Goal: Information Seeking & Learning: Check status

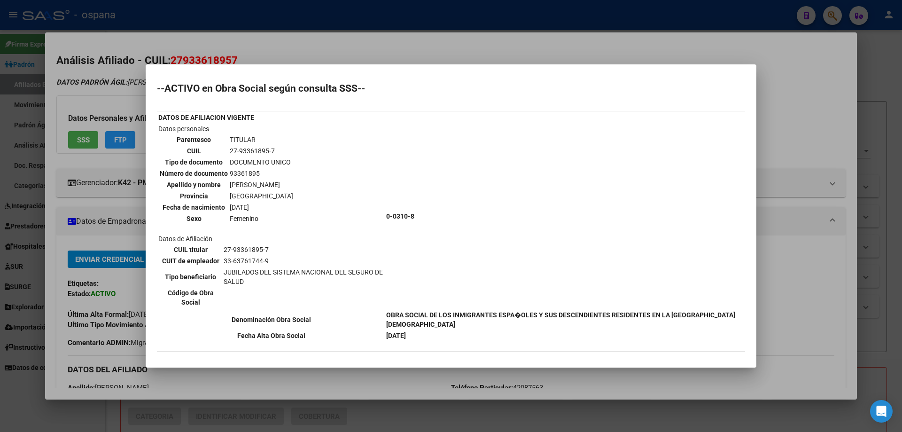
click at [0, 221] on div at bounding box center [451, 216] width 902 height 432
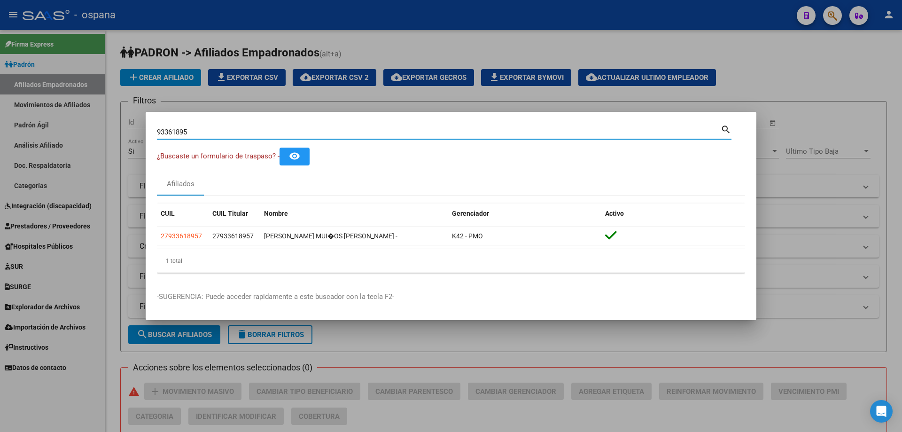
drag, startPoint x: 250, startPoint y: 132, endPoint x: 139, endPoint y: 114, distance: 111.9
click at [139, 114] on div "93361895 Buscar (apellido, dni, cuil, nro traspaso, cuit, obra social) search ¿…" at bounding box center [451, 216] width 902 height 432
paste input "3838"
drag, startPoint x: 195, startPoint y: 129, endPoint x: 127, endPoint y: 114, distance: 69.4
click at [127, 115] on div "93338385 Buscar (apellido, dni, cuil, [PERSON_NAME], cuit, obra social) search …" at bounding box center [451, 216] width 902 height 432
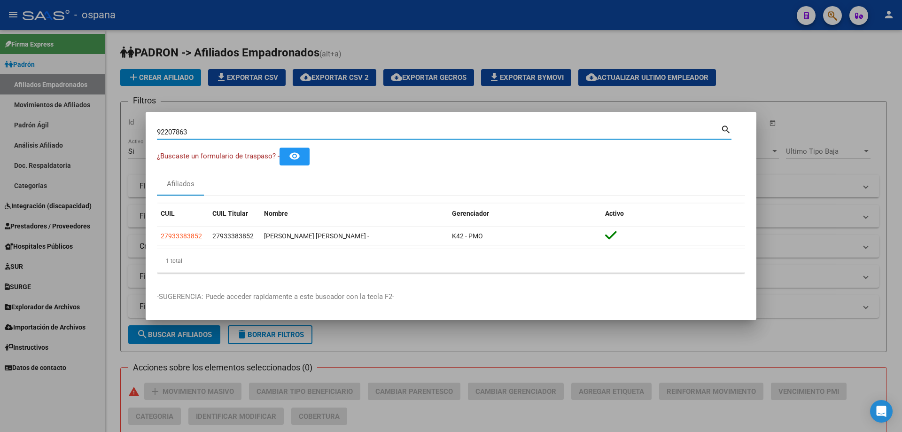
type input "92207863"
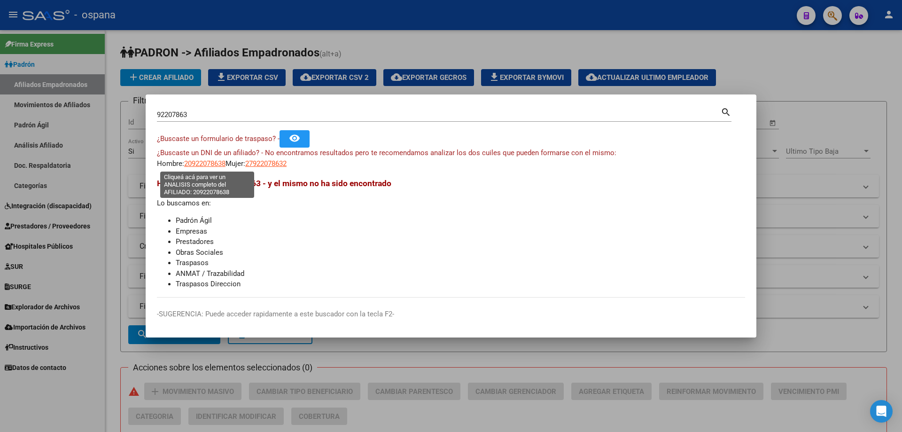
click at [216, 163] on span "20922078638" at bounding box center [204, 163] width 41 height 8
type textarea "20922078638"
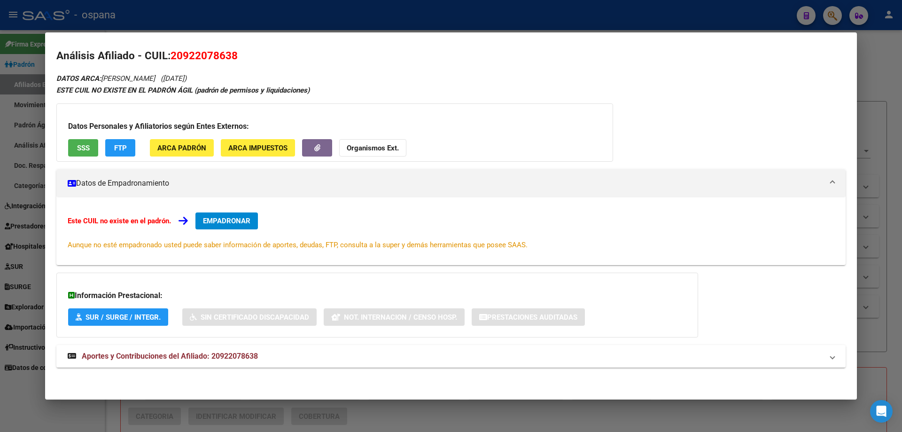
scroll to position [5, 0]
click at [195, 355] on span "Aportes y Contribuciones del Afiliado: 20922078638" at bounding box center [170, 355] width 176 height 9
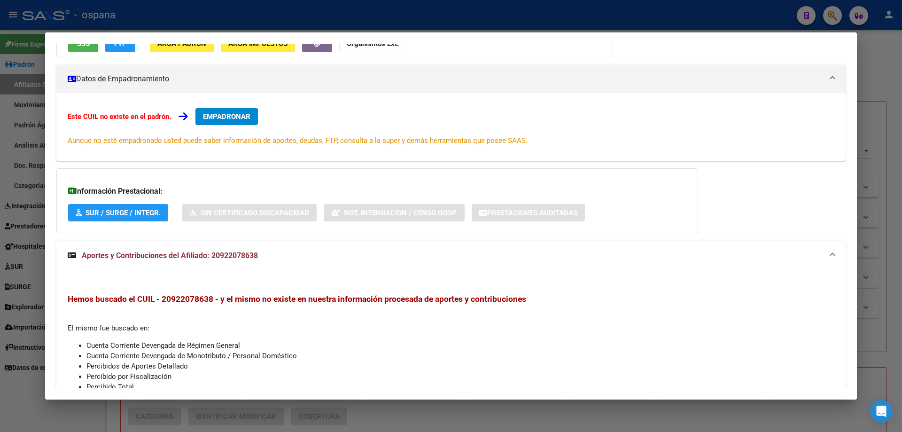
scroll to position [10, 0]
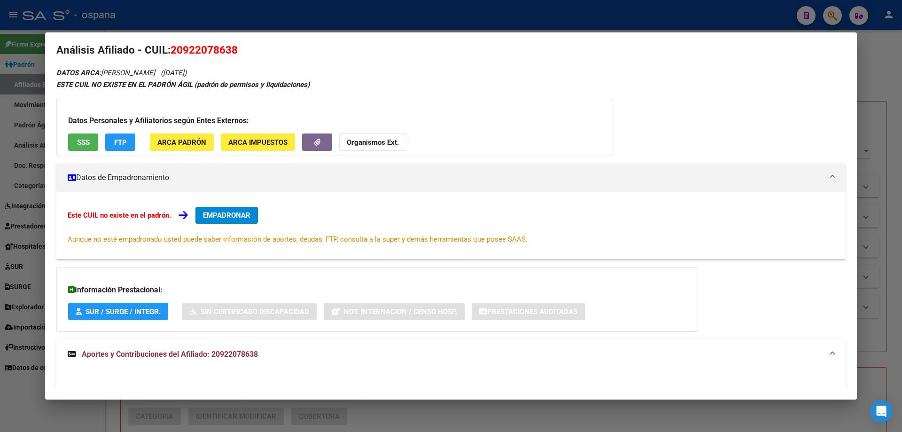
click at [13, 136] on div at bounding box center [451, 216] width 902 height 432
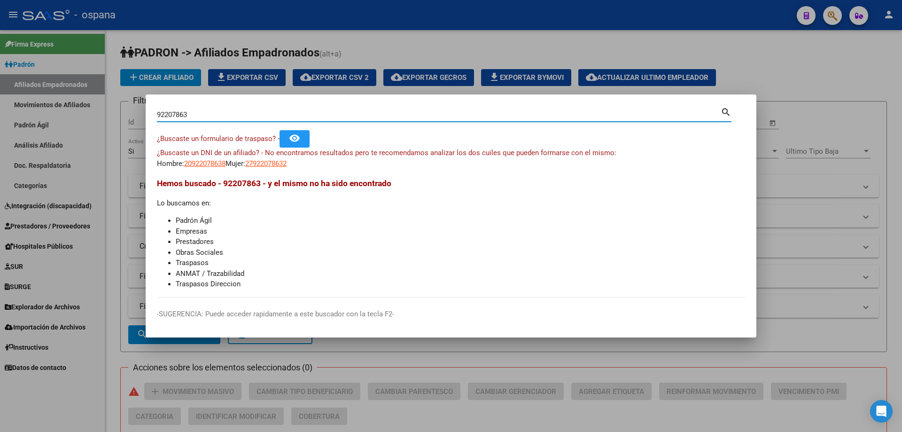
drag, startPoint x: 200, startPoint y: 113, endPoint x: 120, endPoint y: 95, distance: 82.4
click at [117, 100] on div "92207863 Buscar (apellido, dni, cuil, nro traspaso, cuit, obra social) search ¿…" at bounding box center [451, 216] width 902 height 432
type input "93328594"
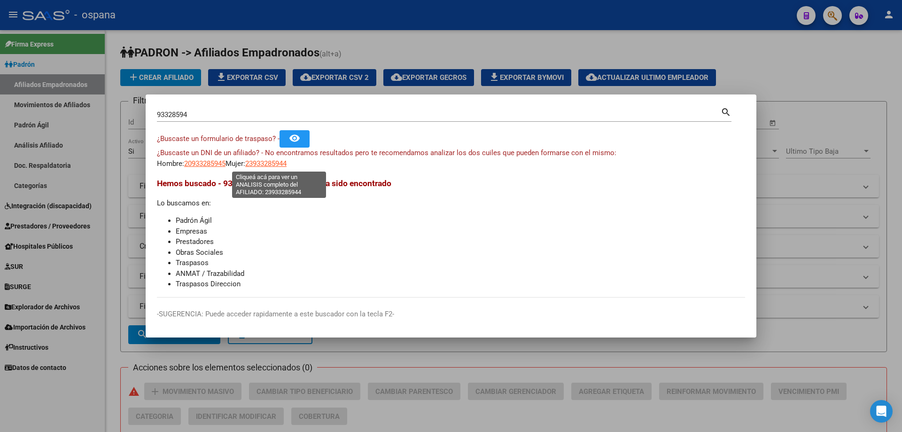
click at [287, 163] on span "23933285944" at bounding box center [265, 163] width 41 height 8
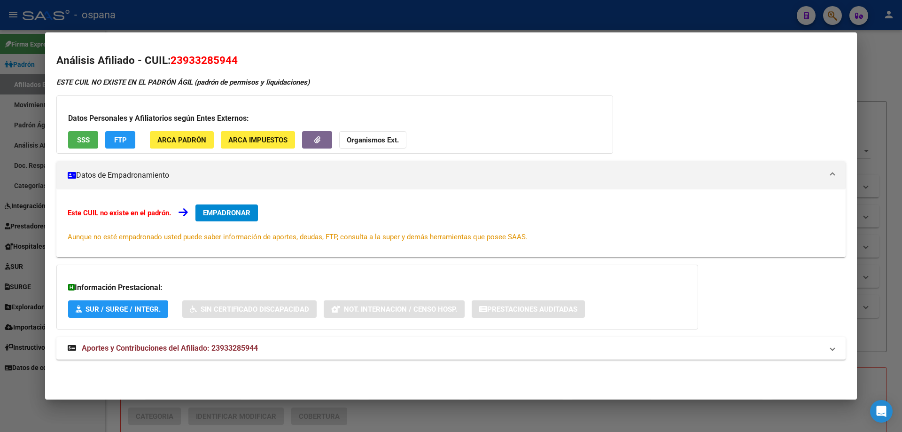
click at [0, 234] on div at bounding box center [451, 216] width 902 height 432
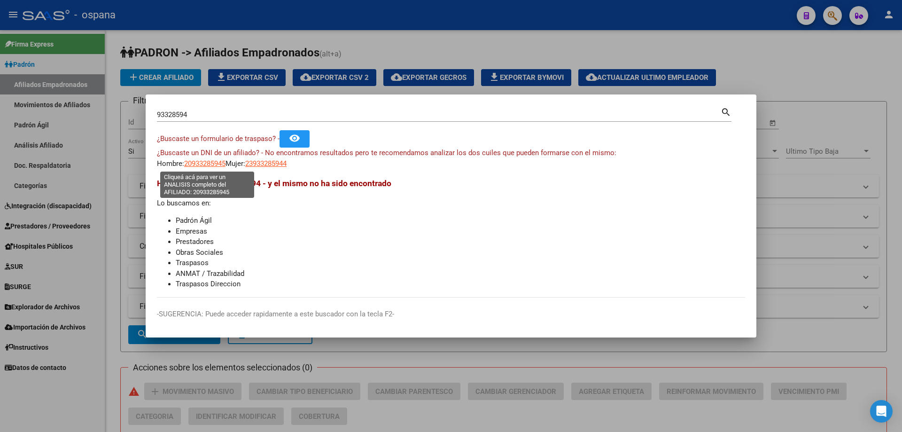
click at [195, 166] on span "20933285945" at bounding box center [204, 163] width 41 height 8
type textarea "20933285945"
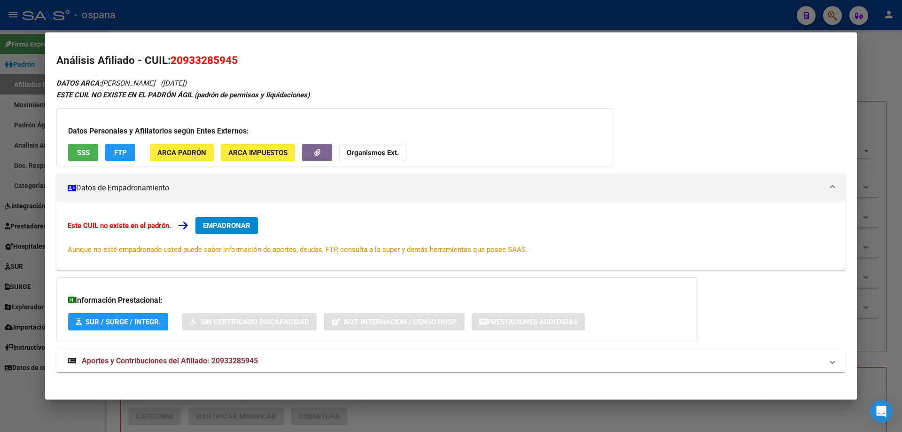
click at [0, 227] on div at bounding box center [451, 216] width 902 height 432
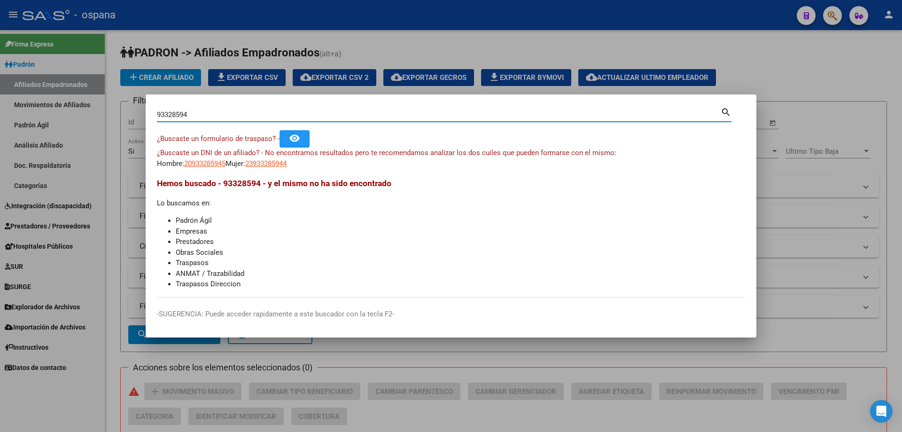
drag, startPoint x: 203, startPoint y: 116, endPoint x: 77, endPoint y: 102, distance: 127.3
click at [77, 102] on div "93328594 Buscar (apellido, dni, cuil, nro traspaso, cuit, obra social) search ¿…" at bounding box center [451, 216] width 902 height 432
type input "93308594"
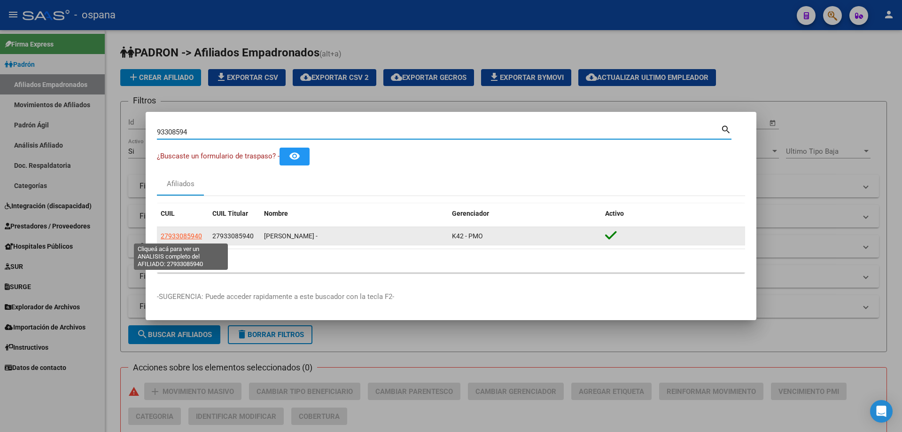
click at [191, 237] on span "27933085940" at bounding box center [181, 236] width 41 height 8
type textarea "27933085940"
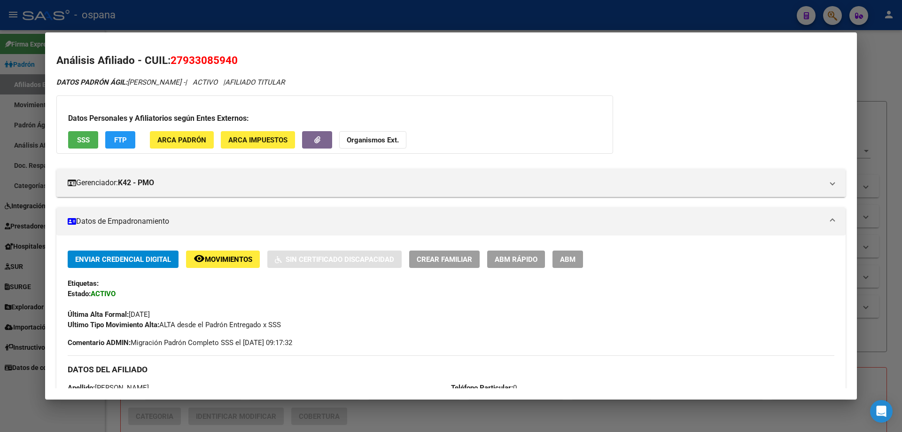
click at [116, 138] on span "FTP" at bounding box center [120, 140] width 13 height 8
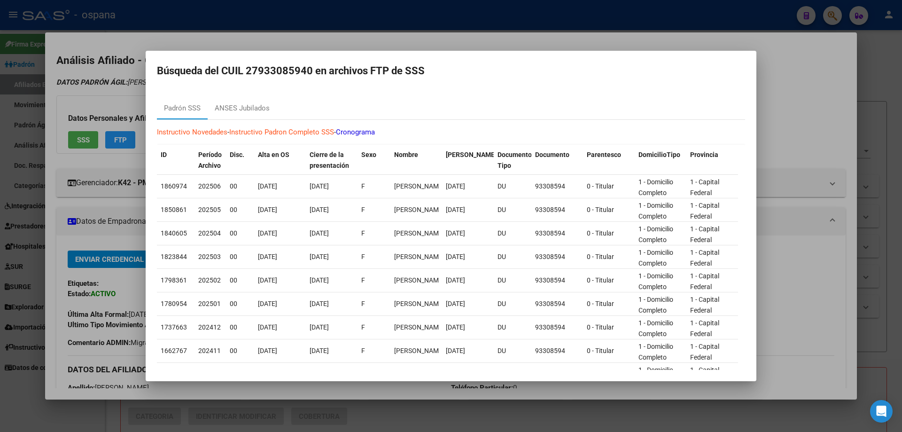
click at [112, 148] on div at bounding box center [451, 216] width 902 height 432
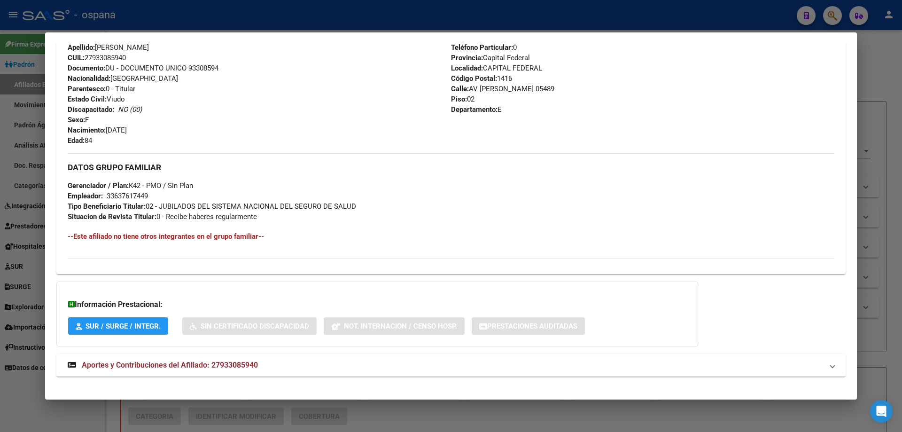
scroll to position [350, 0]
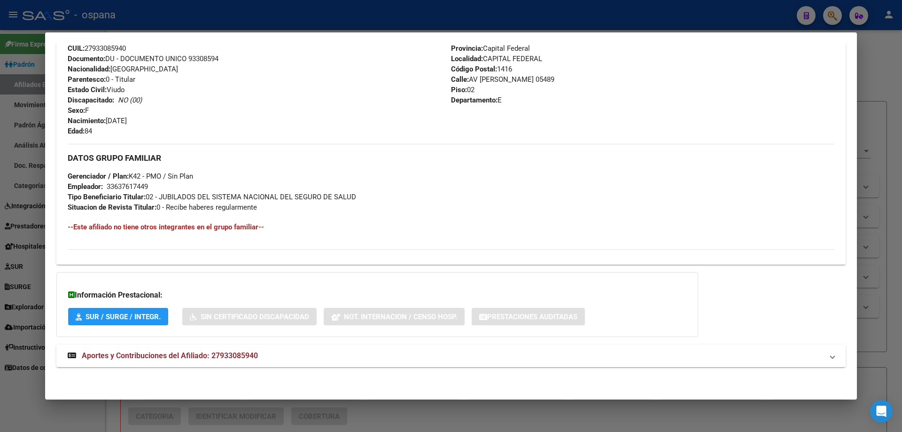
click at [152, 363] on mat-expansion-panel-header "Aportes y Contribuciones del Afiliado: 27933085940" at bounding box center [450, 355] width 789 height 23
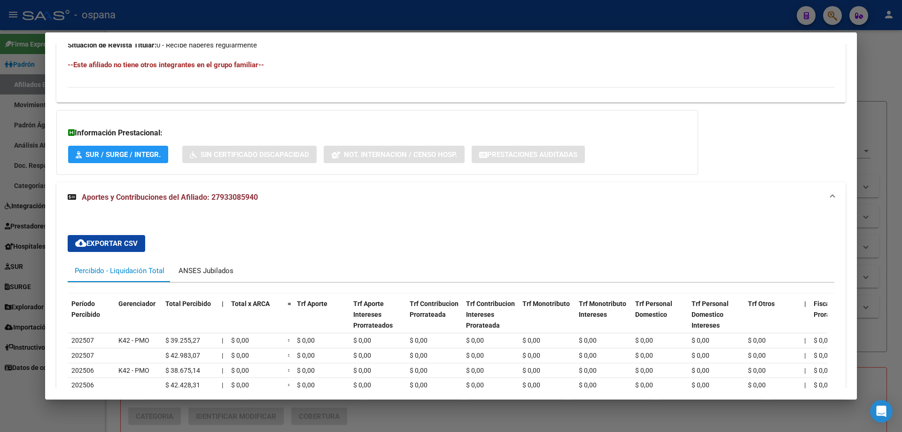
click at [190, 271] on div "ANSES Jubilados" at bounding box center [206, 271] width 55 height 10
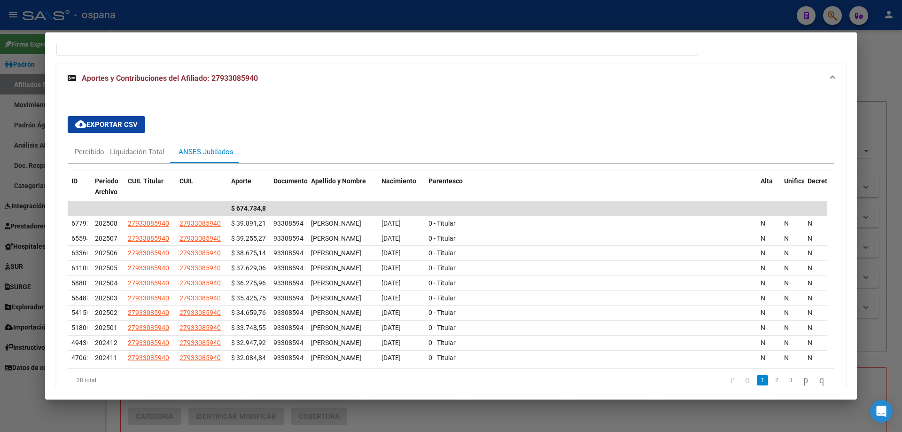
scroll to position [653, 0]
